Goal: Task Accomplishment & Management: Use online tool/utility

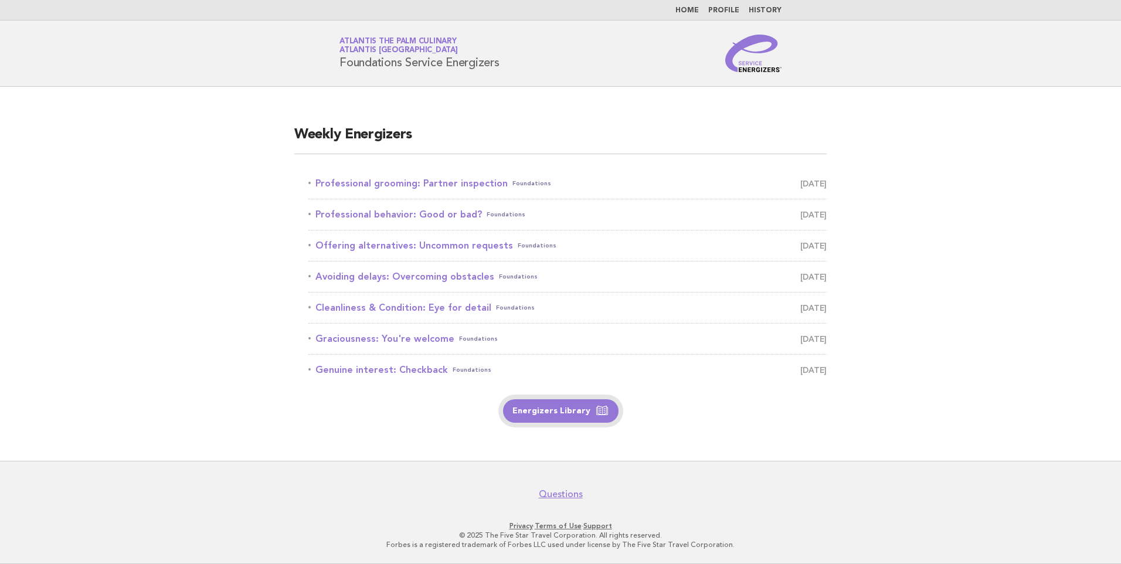
click at [539, 412] on link "Energizers Library" at bounding box center [560, 410] width 115 height 23
click at [404, 183] on link "Professional grooming: Partner inspection Foundations October 2" at bounding box center [567, 183] width 518 height 16
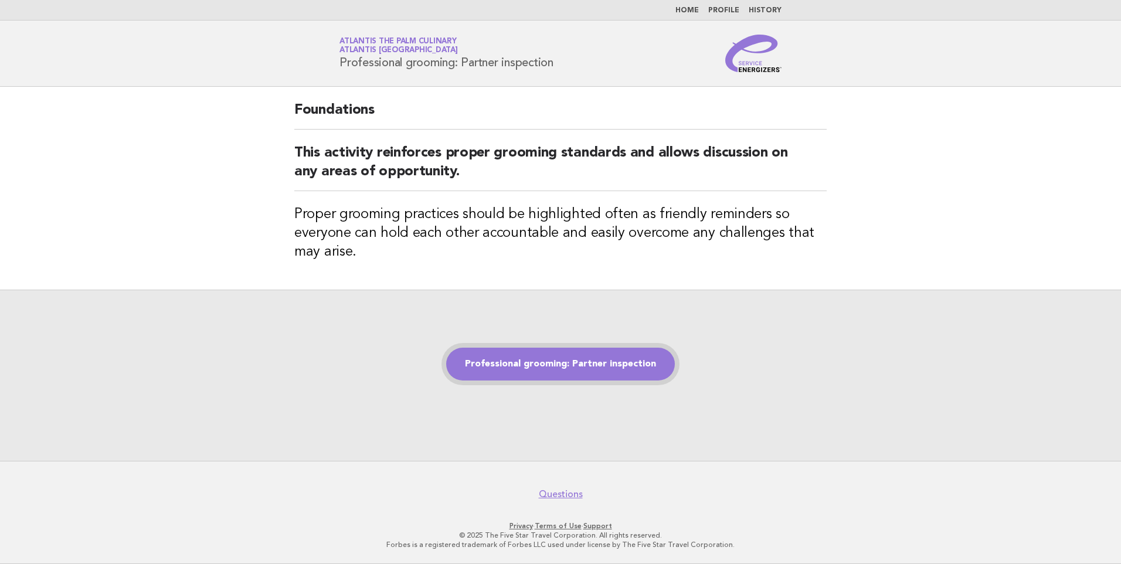
click at [505, 370] on link "Professional grooming: Partner inspection" at bounding box center [560, 364] width 229 height 33
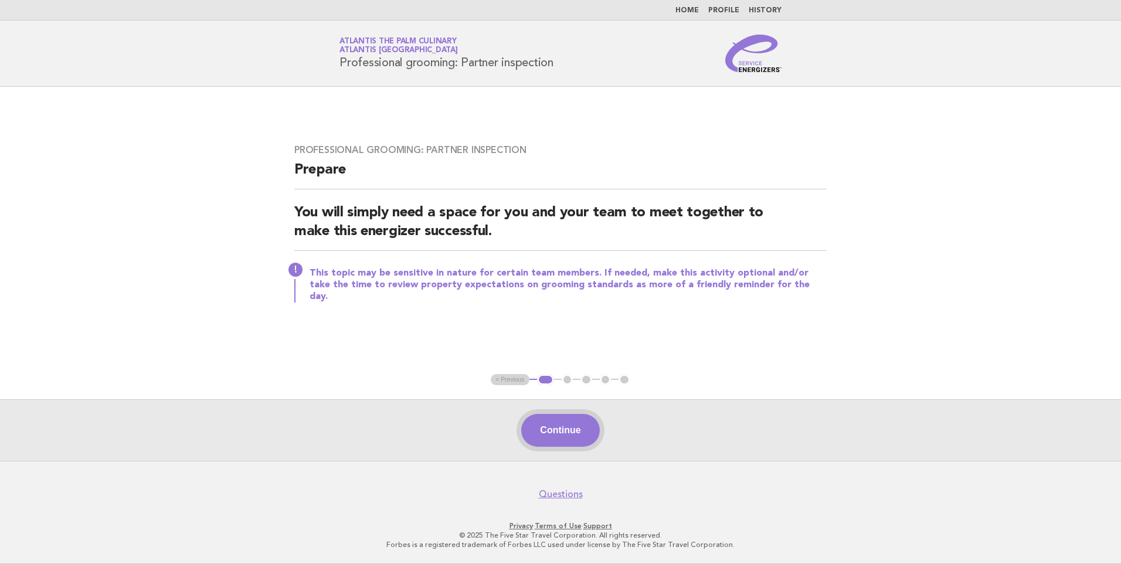
click at [557, 436] on button "Continue" at bounding box center [560, 430] width 78 height 33
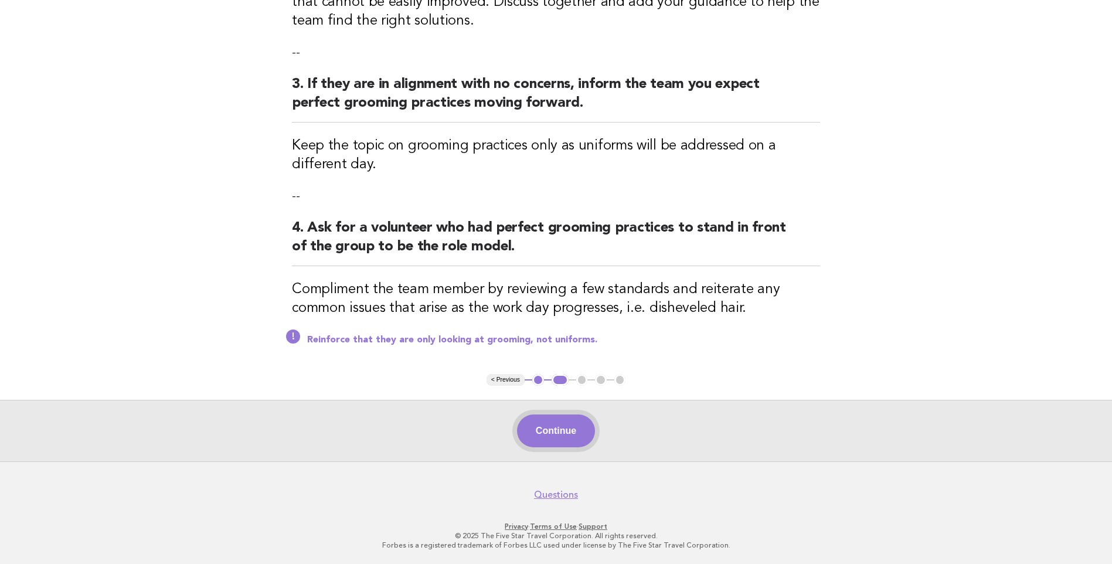
click at [568, 427] on button "Continue" at bounding box center [556, 430] width 78 height 33
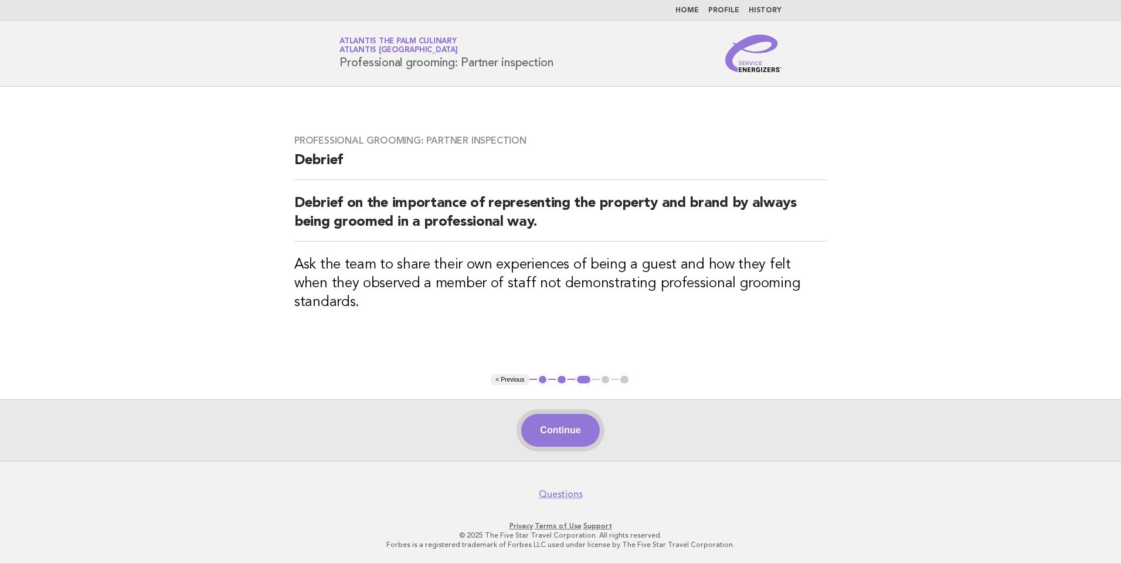
click at [566, 434] on button "Continue" at bounding box center [560, 430] width 78 height 33
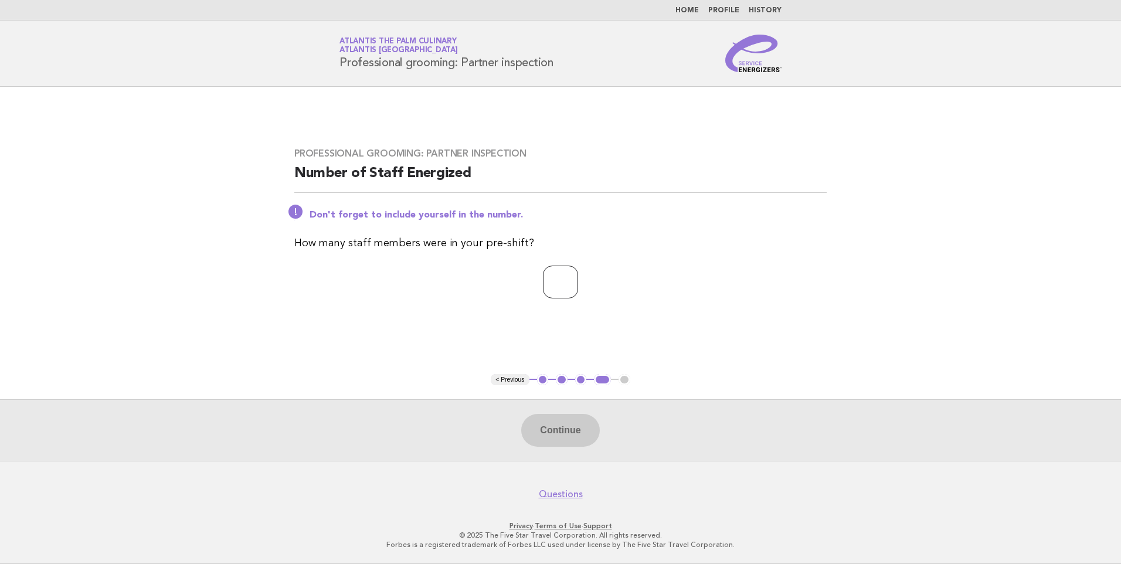
click at [549, 282] on input "number" at bounding box center [560, 282] width 35 height 33
type input "*"
click at [573, 423] on button "Continue" at bounding box center [560, 430] width 78 height 33
